Goal: Information Seeking & Learning: Check status

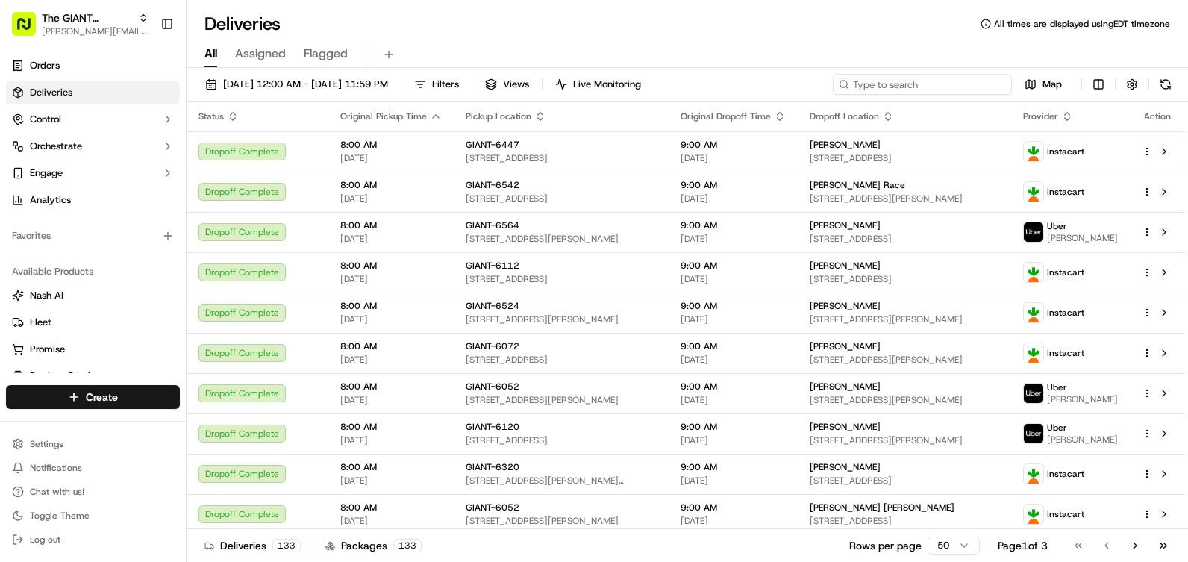
click at [966, 82] on input at bounding box center [922, 84] width 179 height 21
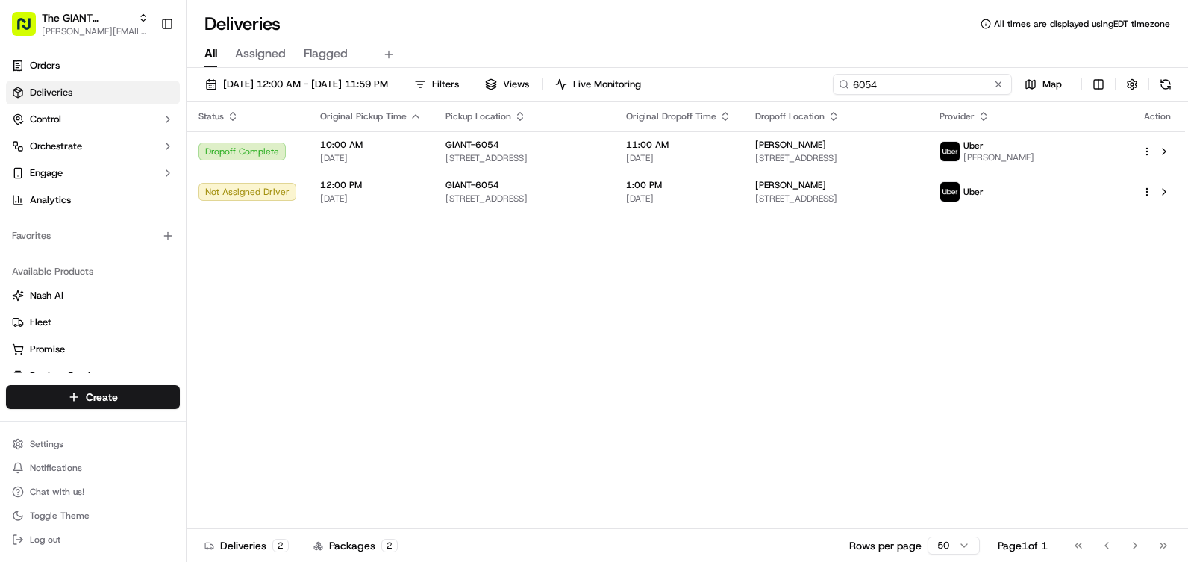
type input "6054"
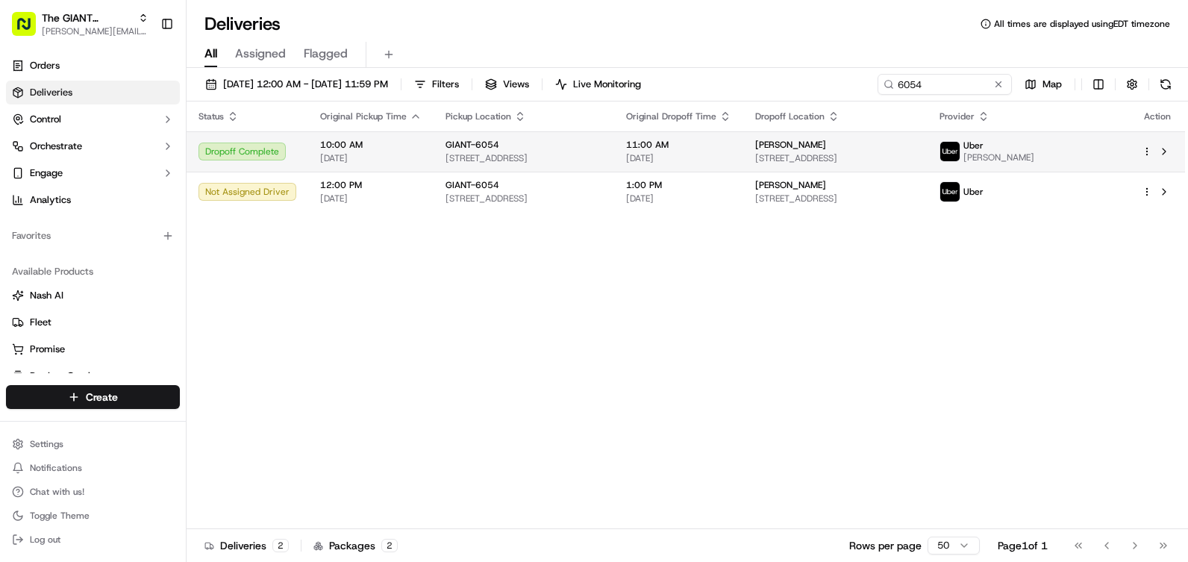
click at [591, 153] on span "[STREET_ADDRESS]" at bounding box center [523, 158] width 157 height 12
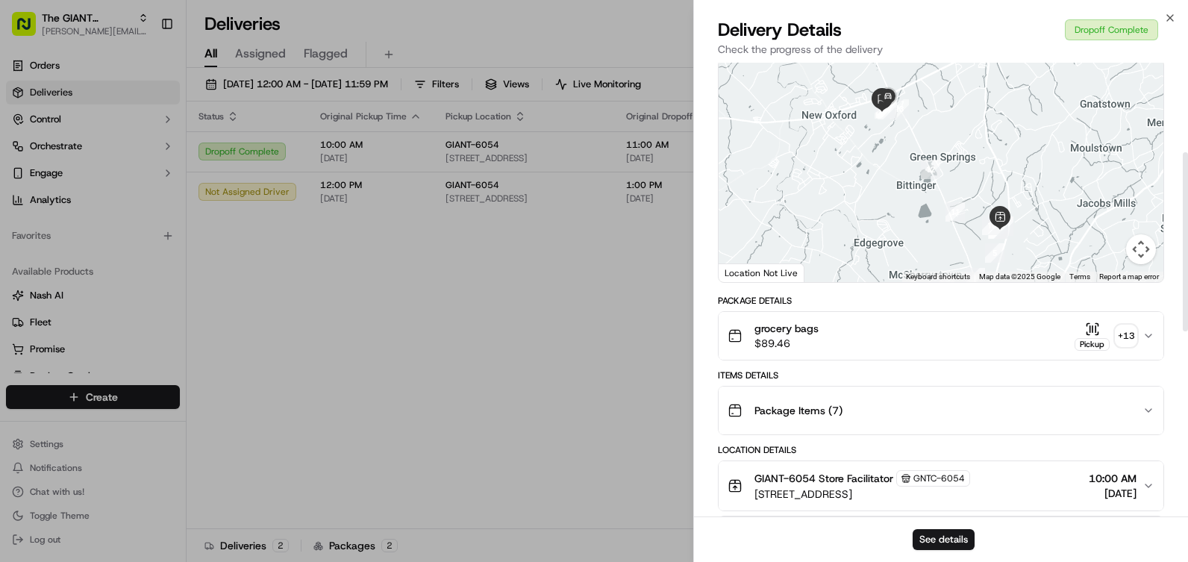
scroll to position [24, 0]
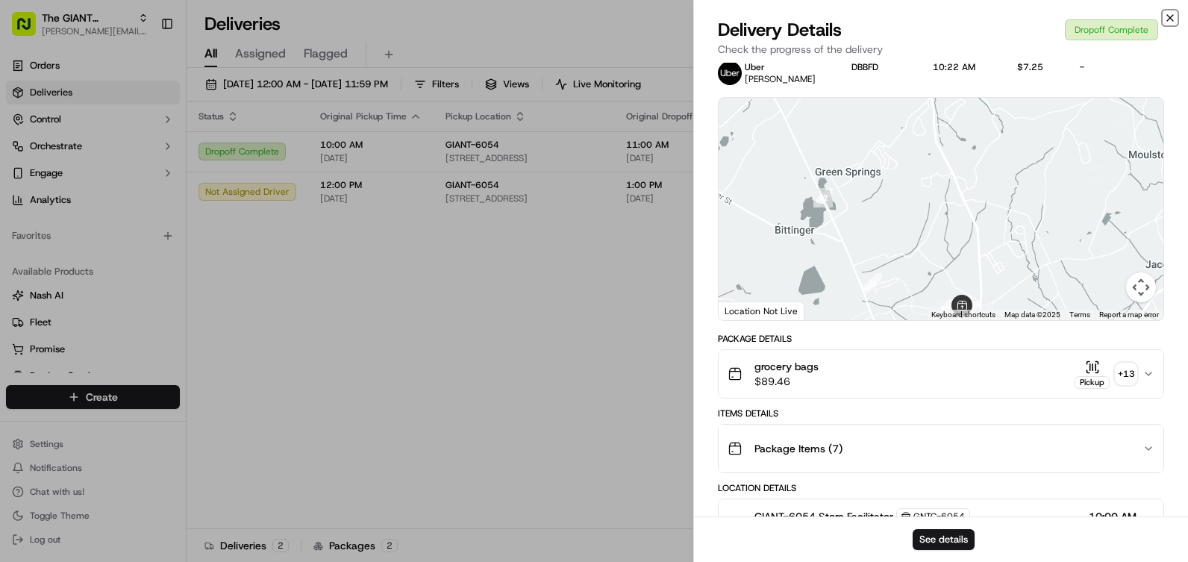
click at [1168, 16] on icon "button" at bounding box center [1170, 18] width 12 height 12
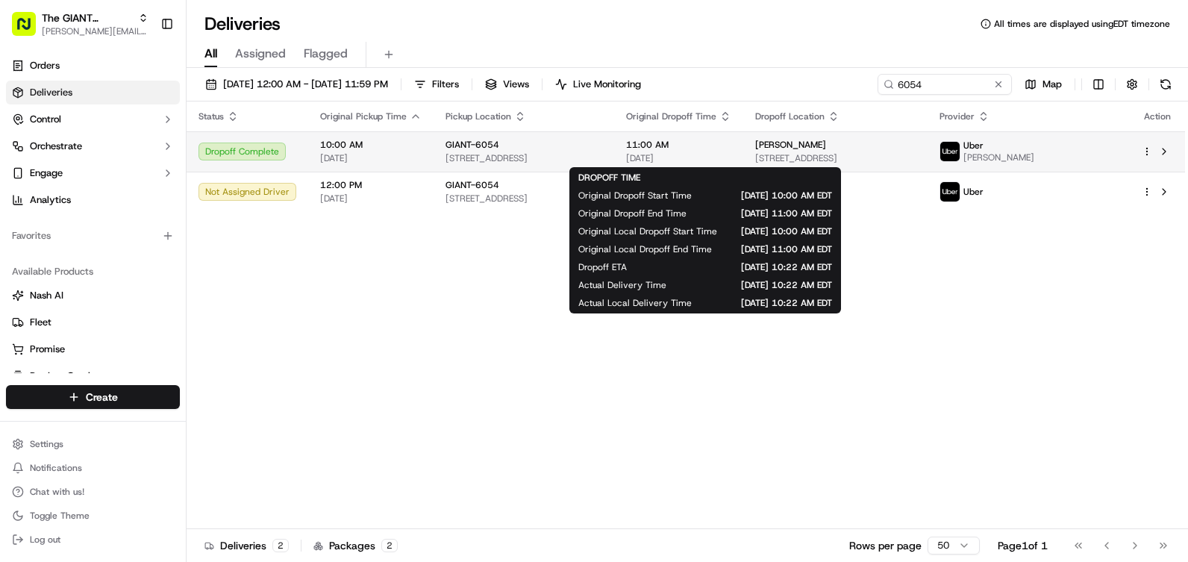
click at [731, 146] on span "11:00 AM" at bounding box center [678, 145] width 105 height 12
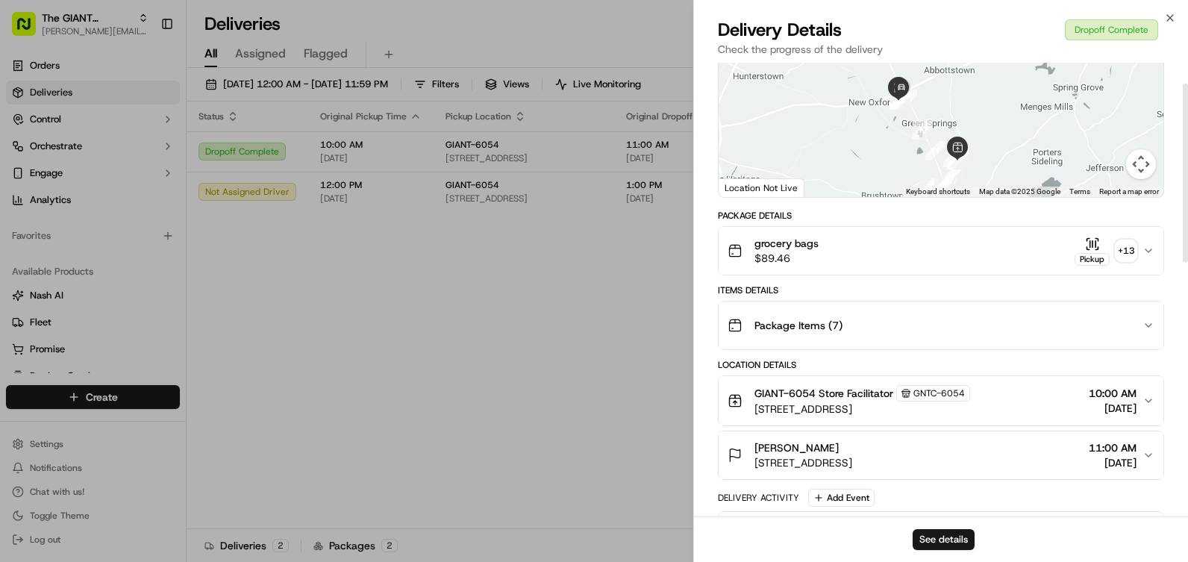
scroll to position [0, 0]
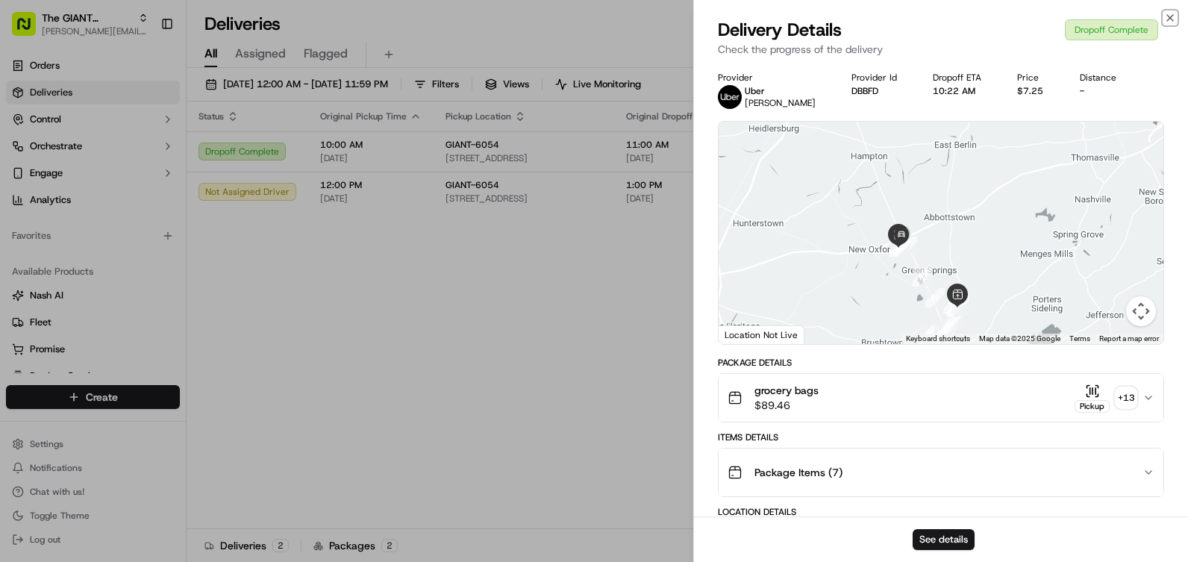
click at [1169, 16] on icon "button" at bounding box center [1170, 18] width 12 height 12
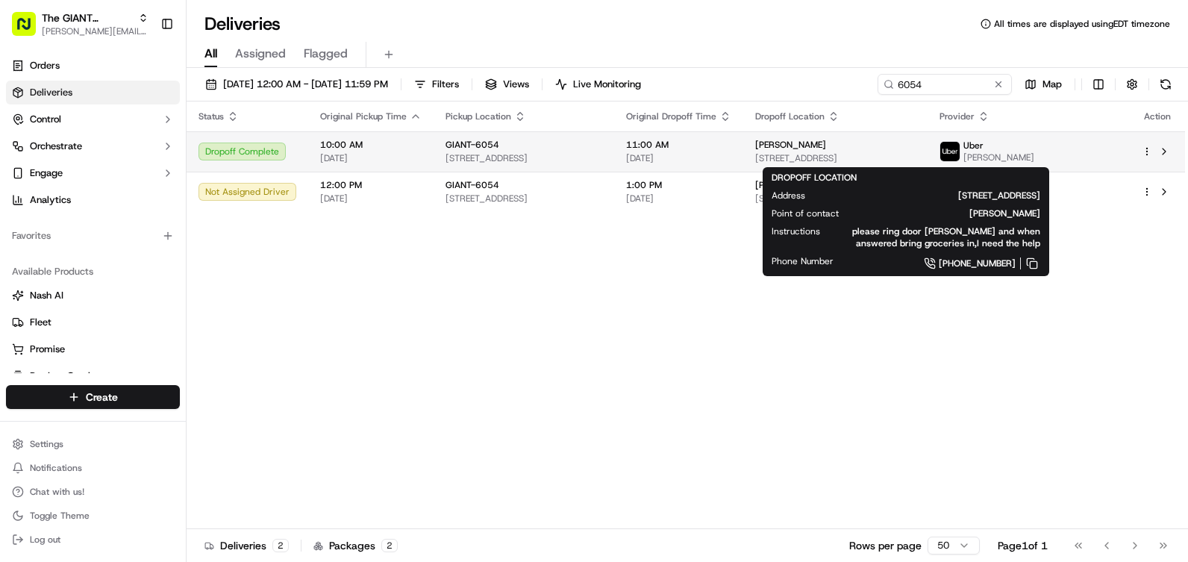
click at [813, 146] on span "[PERSON_NAME]" at bounding box center [790, 145] width 71 height 12
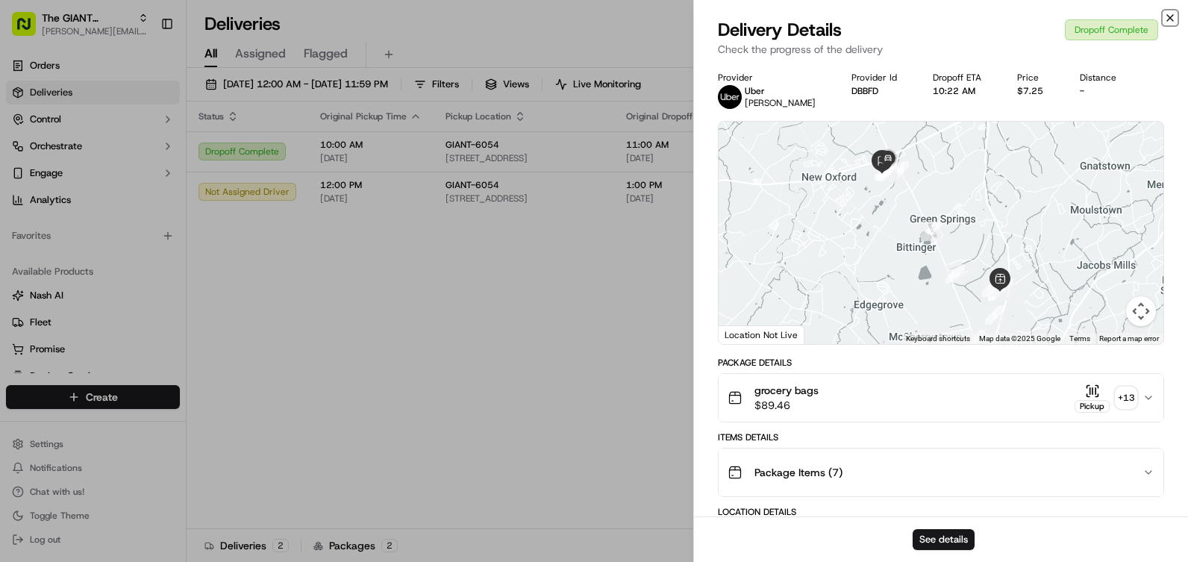
click at [1169, 18] on icon "button" at bounding box center [1170, 18] width 12 height 12
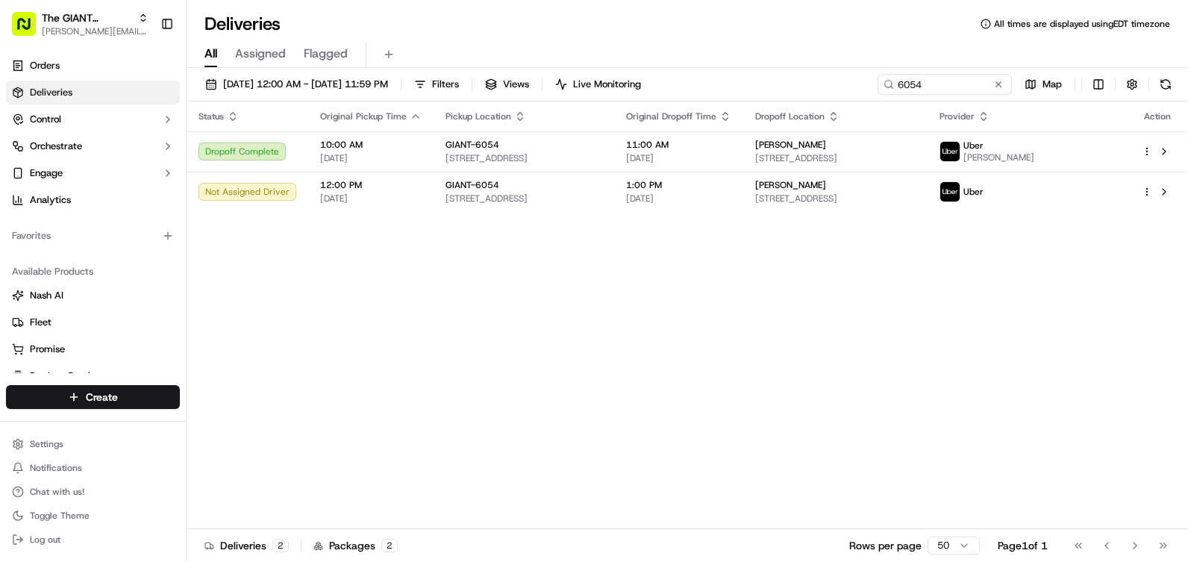
click at [486, 396] on div "Status Original Pickup Time Pickup Location Original Dropoff Time Dropoff Locat…" at bounding box center [686, 315] width 998 height 428
